Goal: Book appointment/travel/reservation

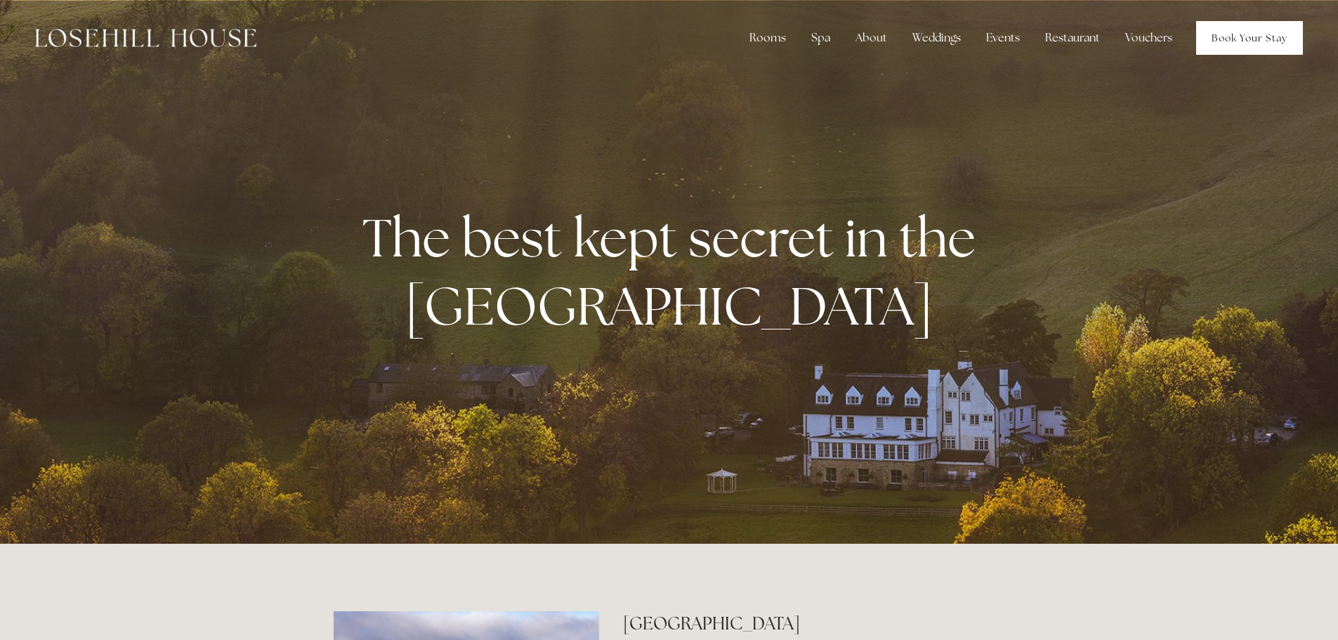
click at [1254, 36] on link "Book Your Stay" at bounding box center [1249, 38] width 107 height 34
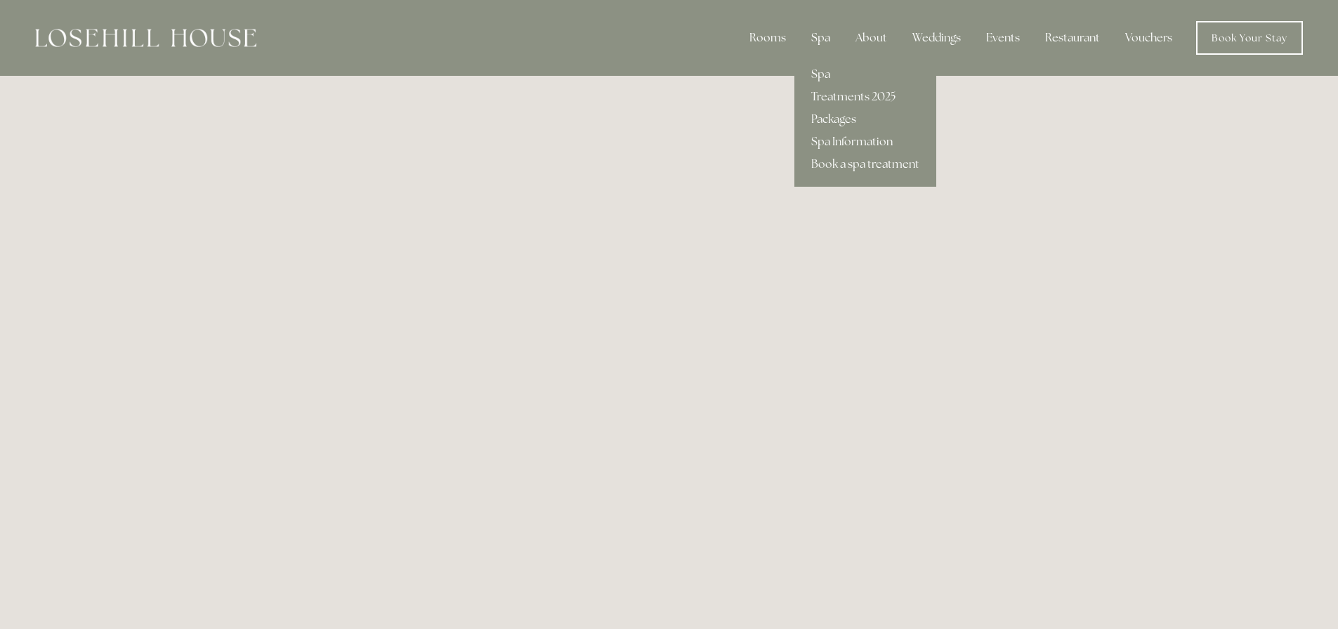
click at [832, 41] on div "Spa" at bounding box center [820, 38] width 41 height 28
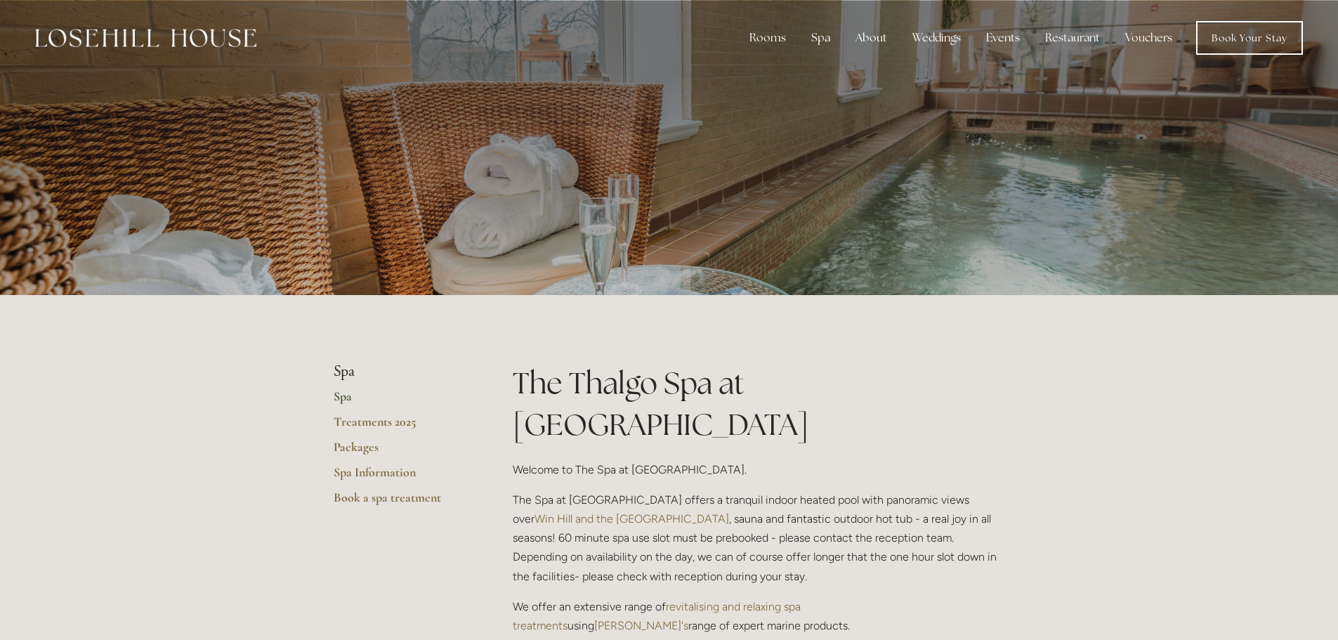
scroll to position [351, 0]
